Goal: Obtain resource: Obtain resource

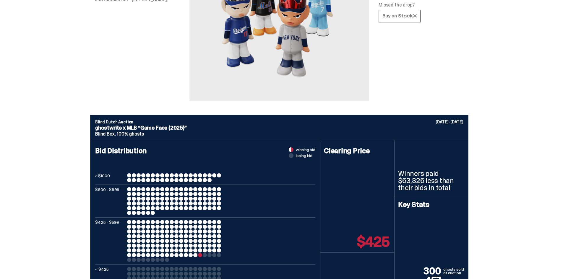
scroll to position [118, 0]
drag, startPoint x: 184, startPoint y: 128, endPoint x: 143, endPoint y: 131, distance: 41.5
click at [143, 131] on p "ghostwrite x MLB “Game Face (2025)”" at bounding box center [279, 128] width 368 height 5
copy p "Game Face (2025"
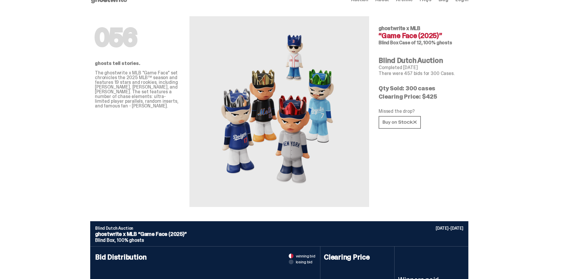
scroll to position [0, 0]
